Goal: Transaction & Acquisition: Purchase product/service

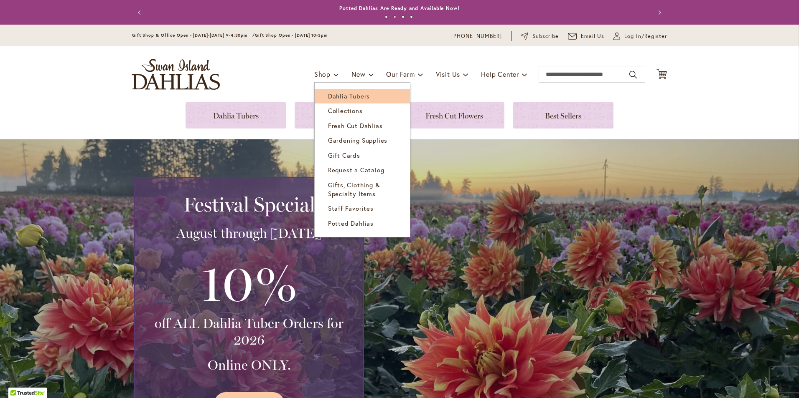
click at [336, 94] on span "Dahlia Tubers" at bounding box center [349, 96] width 42 height 8
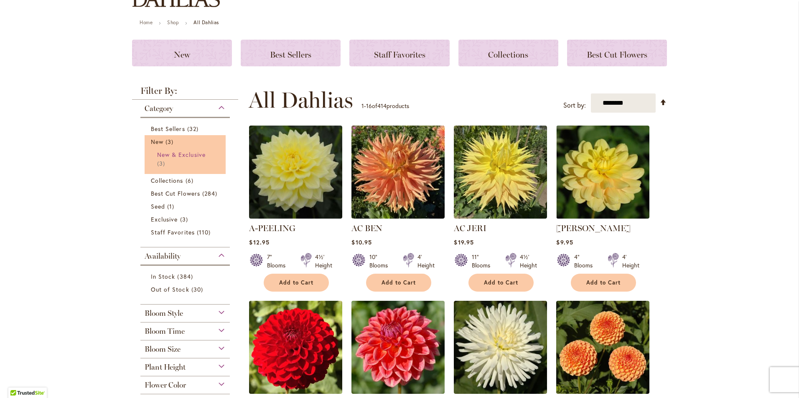
scroll to position [84, 0]
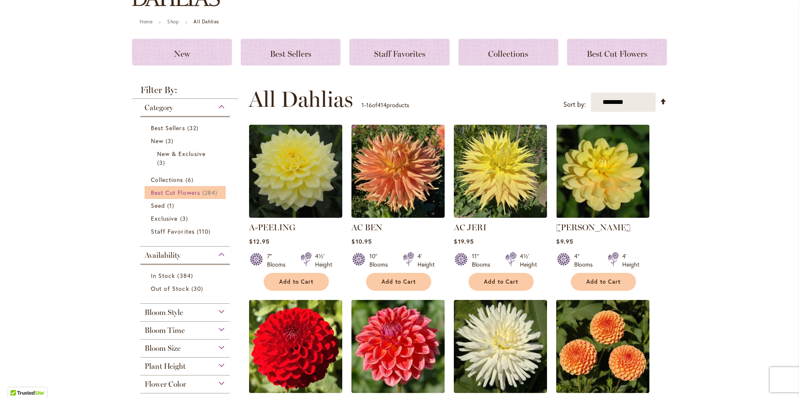
click at [190, 193] on span "Best Cut Flowers" at bounding box center [175, 193] width 49 height 8
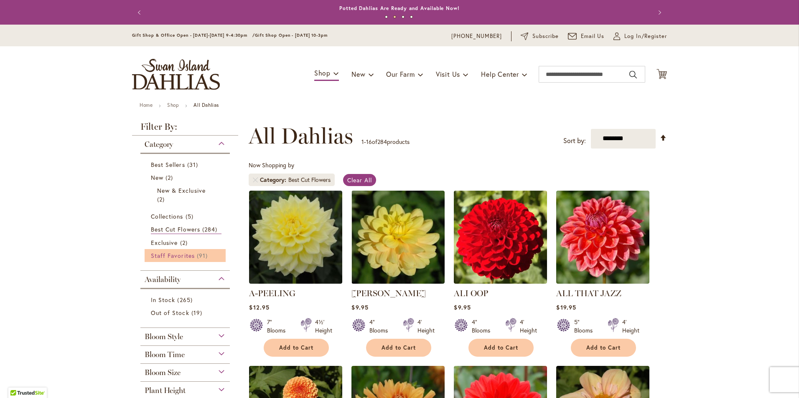
click at [188, 256] on span "Staff Favorites" at bounding box center [173, 256] width 44 height 8
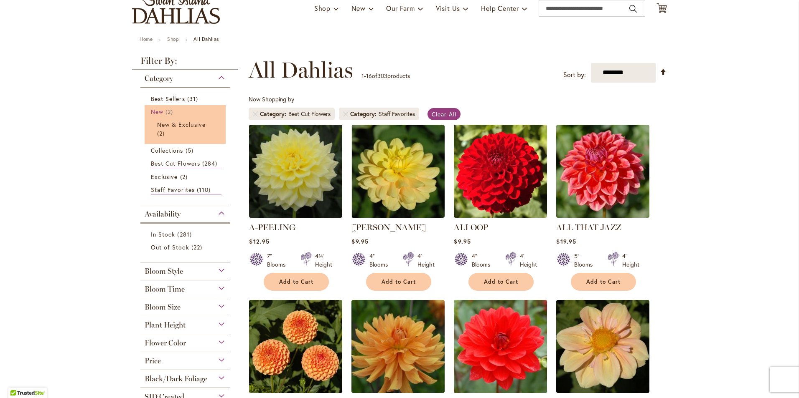
scroll to position [42, 0]
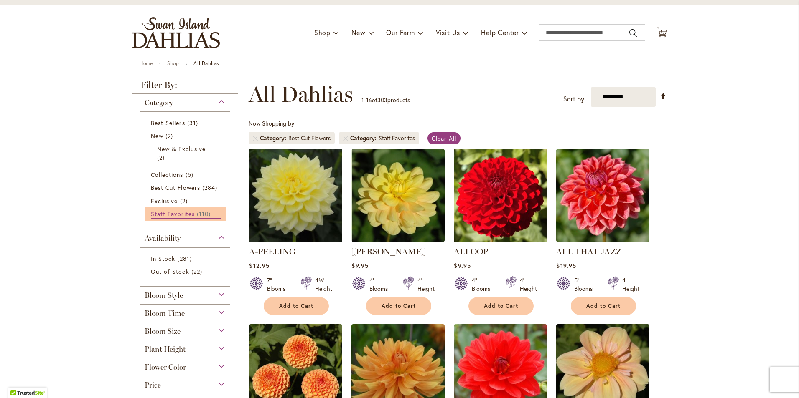
click at [182, 211] on span "Staff Favorites" at bounding box center [173, 214] width 44 height 8
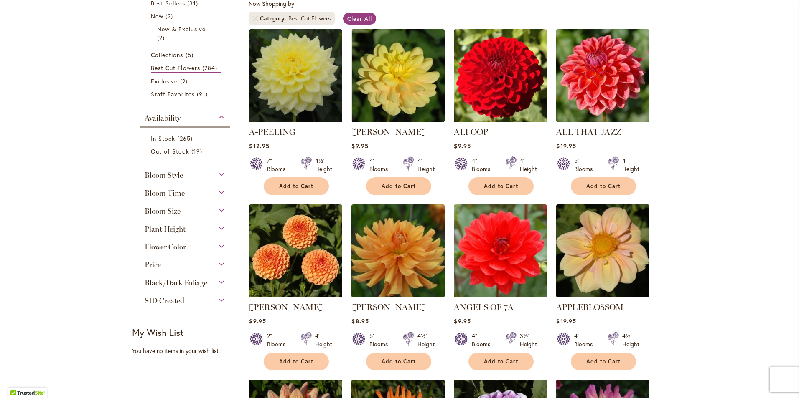
scroll to position [167, 0]
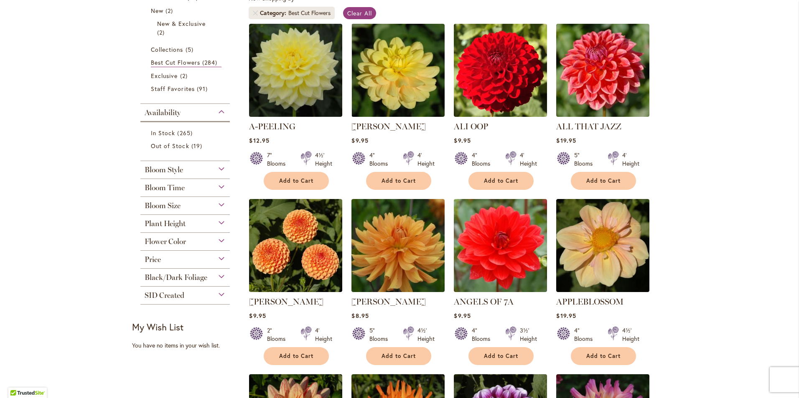
click at [170, 206] on span "Bloom Size" at bounding box center [163, 205] width 36 height 9
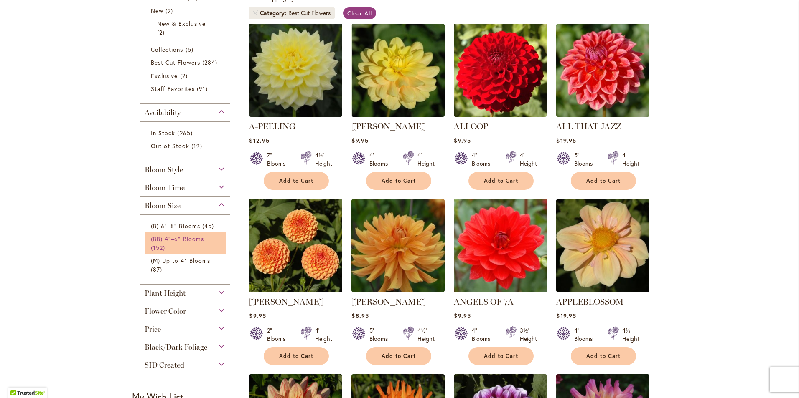
click at [160, 241] on span "(BB) 4"–6" Blooms" at bounding box center [177, 239] width 53 height 8
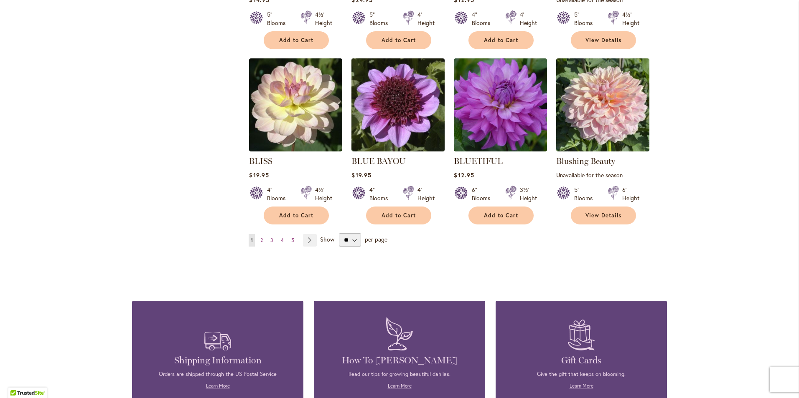
scroll to position [710, 0]
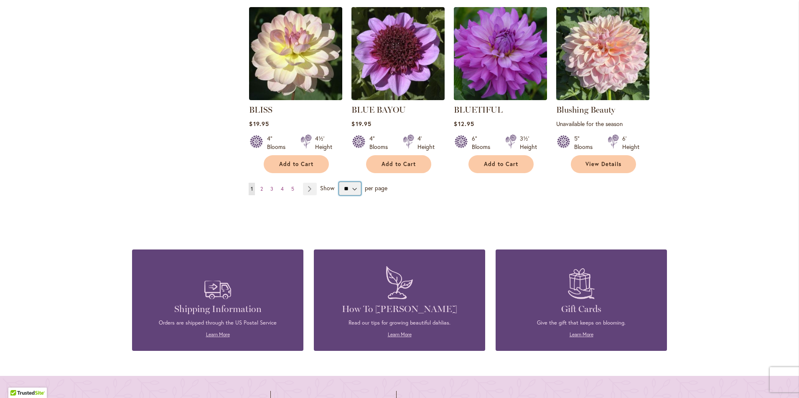
click at [347, 190] on select "** ** ** **" at bounding box center [350, 188] width 22 height 13
select select "**"
click at [339, 182] on select "** ** ** **" at bounding box center [350, 188] width 22 height 13
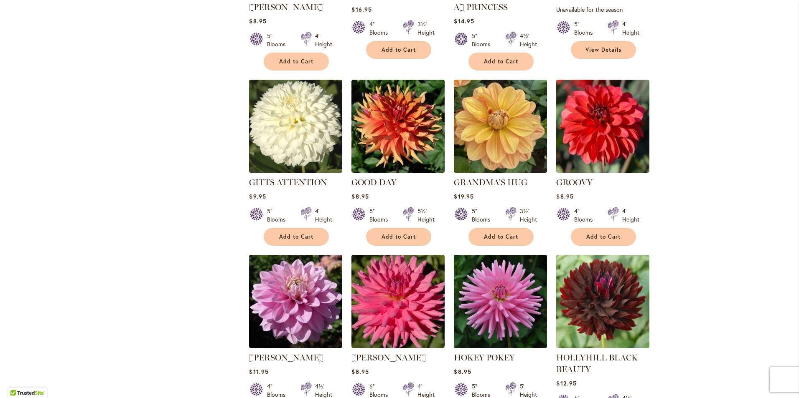
scroll to position [2720, 0]
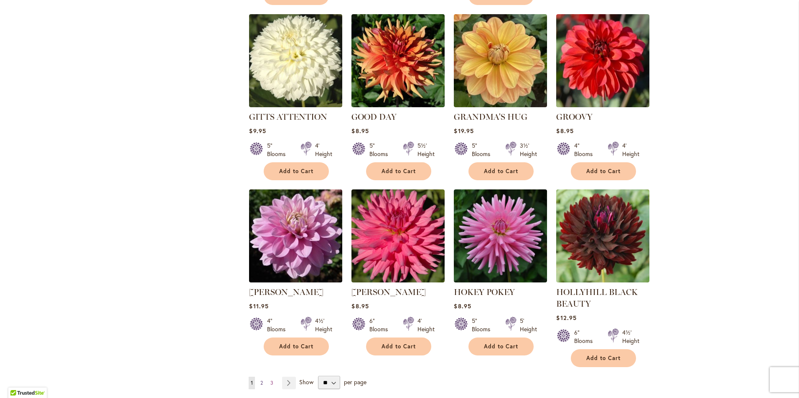
click at [260, 380] on span "2" at bounding box center [261, 383] width 3 height 6
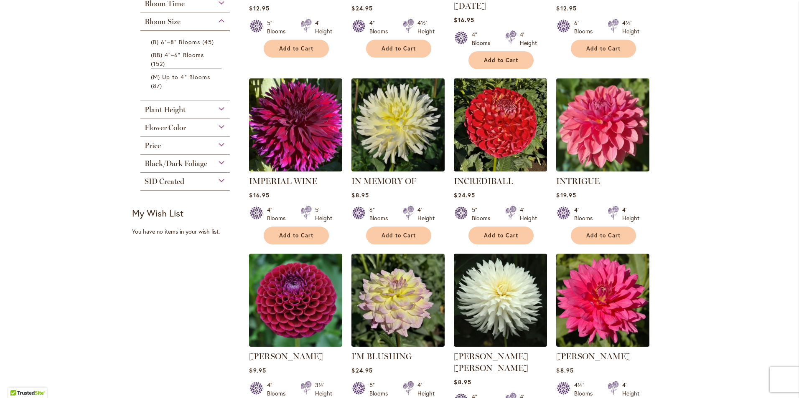
scroll to position [297, 0]
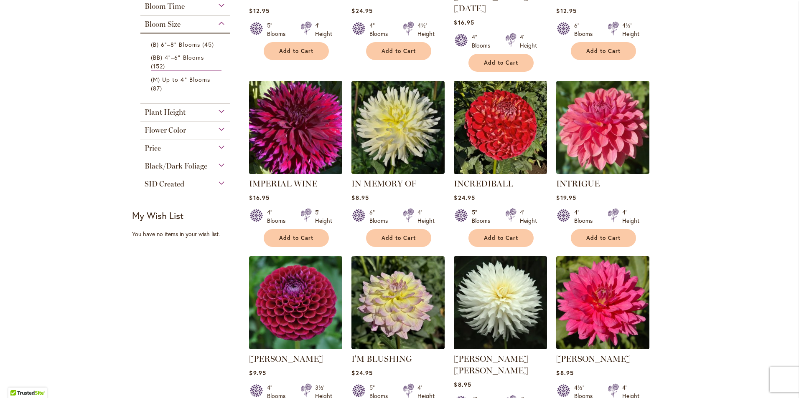
click at [302, 108] on img at bounding box center [296, 128] width 98 height 98
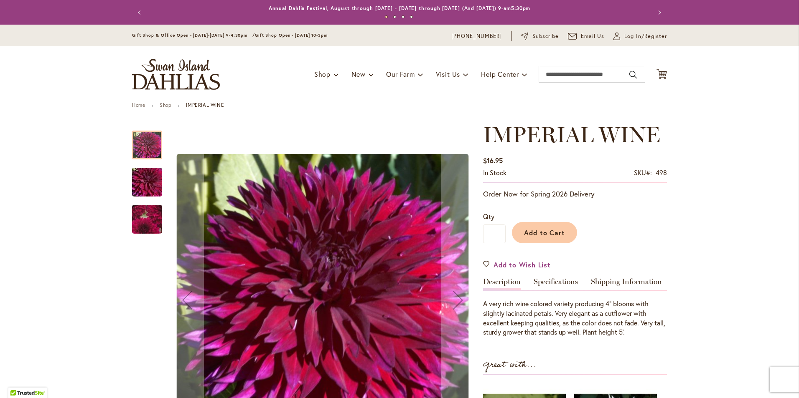
click at [140, 224] on img "IMPERIAL WINE" at bounding box center [147, 220] width 58 height 58
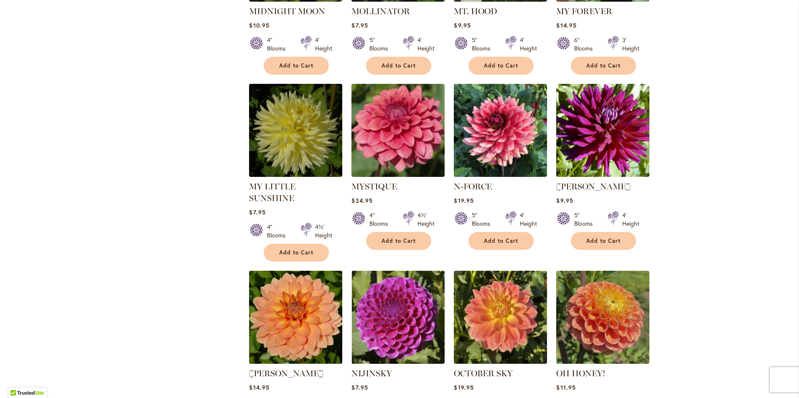
scroll to position [1838, 0]
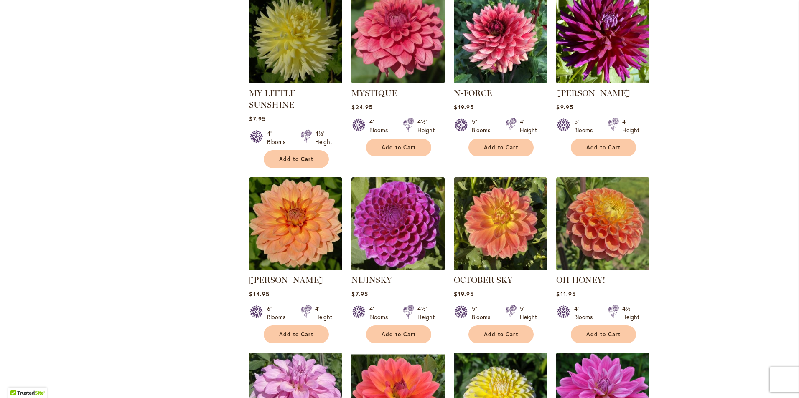
click at [398, 175] on img at bounding box center [398, 224] width 98 height 98
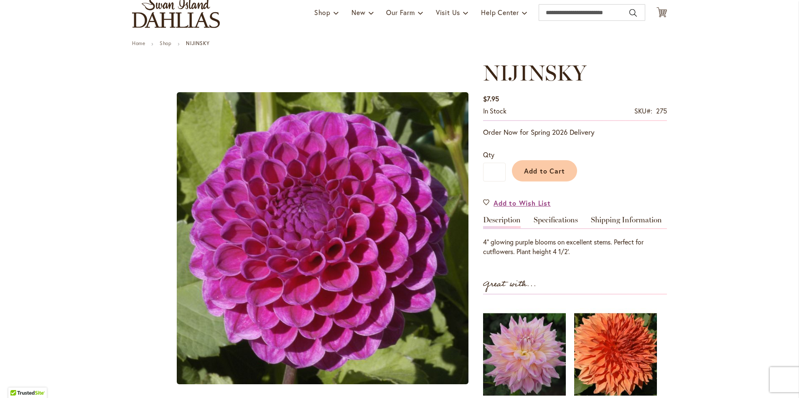
scroll to position [125, 0]
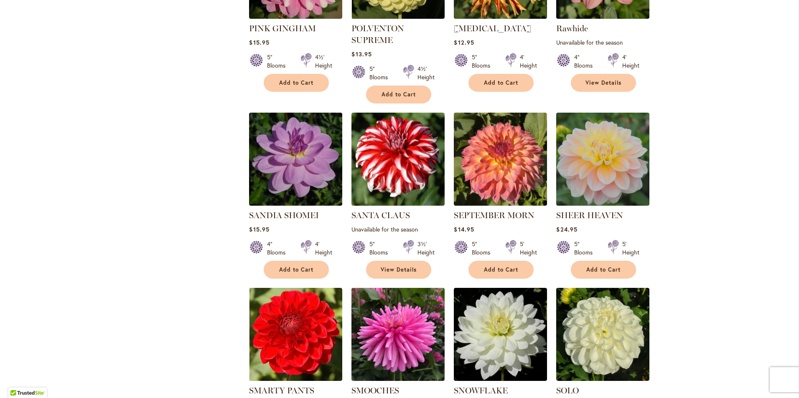
scroll to position [2715, 0]
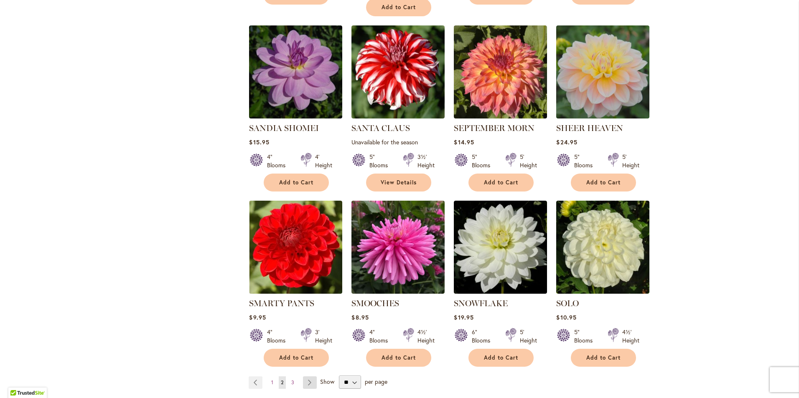
click at [308, 377] on link "Page Next" at bounding box center [310, 383] width 14 height 13
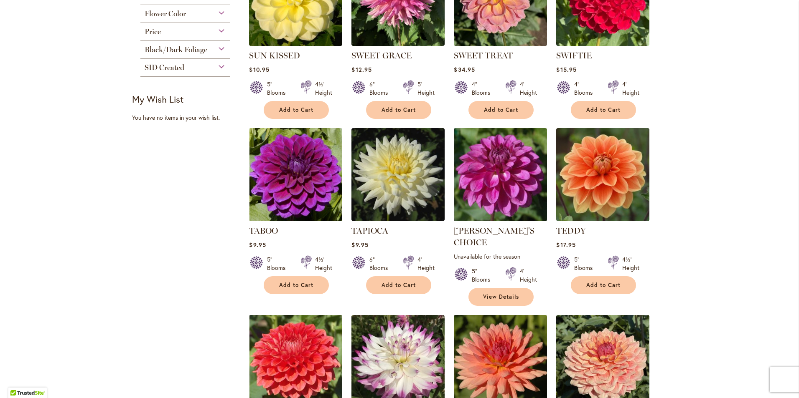
scroll to position [418, 0]
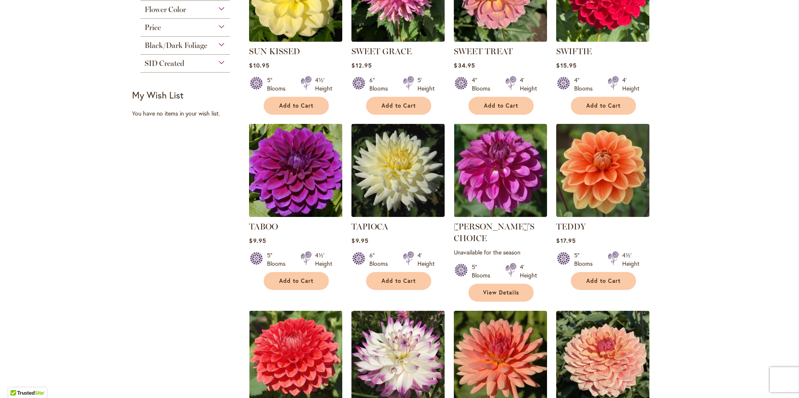
click at [294, 157] on img at bounding box center [296, 171] width 98 height 98
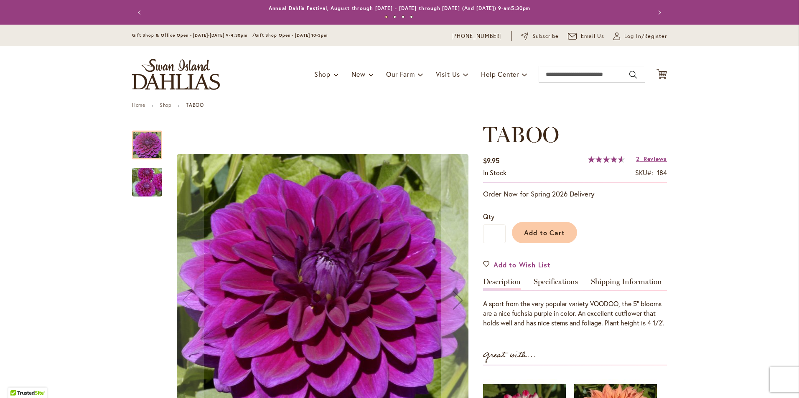
click at [140, 188] on img "TABOO" at bounding box center [147, 182] width 60 height 40
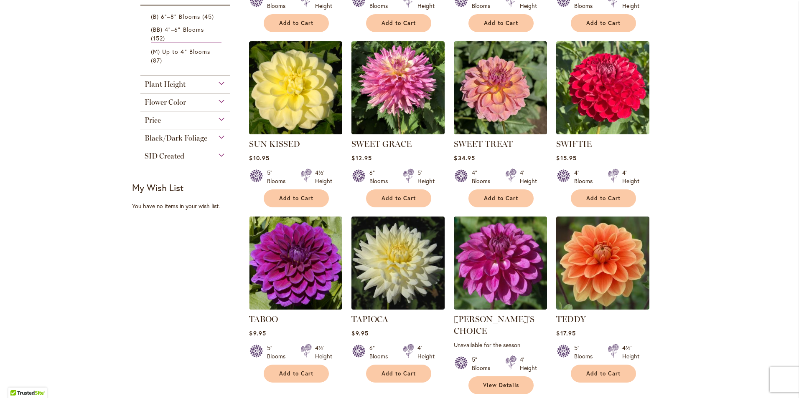
scroll to position [251, 0]
